Goal: Transaction & Acquisition: Purchase product/service

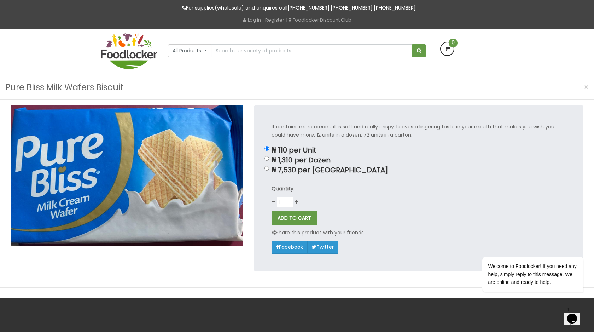
scroll to position [24, 0]
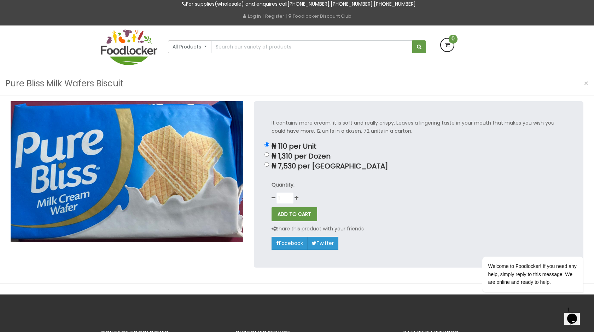
click at [307, 157] on p "₦ 1,310 per Dozen" at bounding box center [419, 156] width 295 height 8
click at [269, 157] on input "₦ 1,310 per Dozen" at bounding box center [267, 154] width 5 height 5
radio input "true"
click at [277, 145] on p "₦ 110 per Unit" at bounding box center [419, 146] width 295 height 8
click at [269, 145] on input "₦ 110 per Unit" at bounding box center [267, 144] width 5 height 5
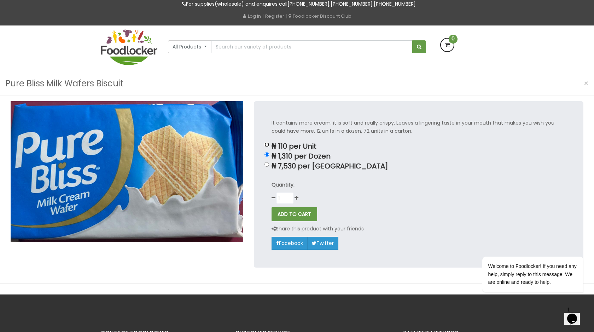
radio input "true"
